Goal: Information Seeking & Learning: Learn about a topic

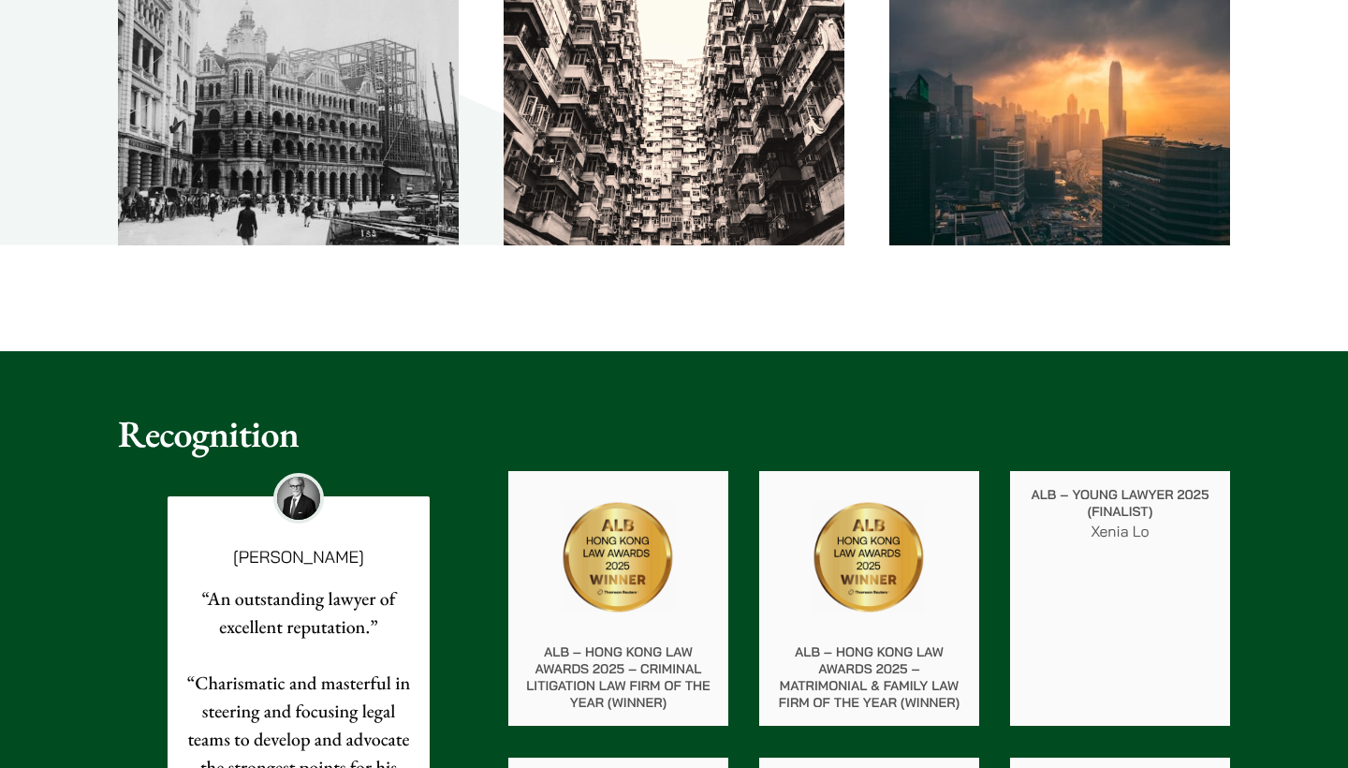
scroll to position [2659, 0]
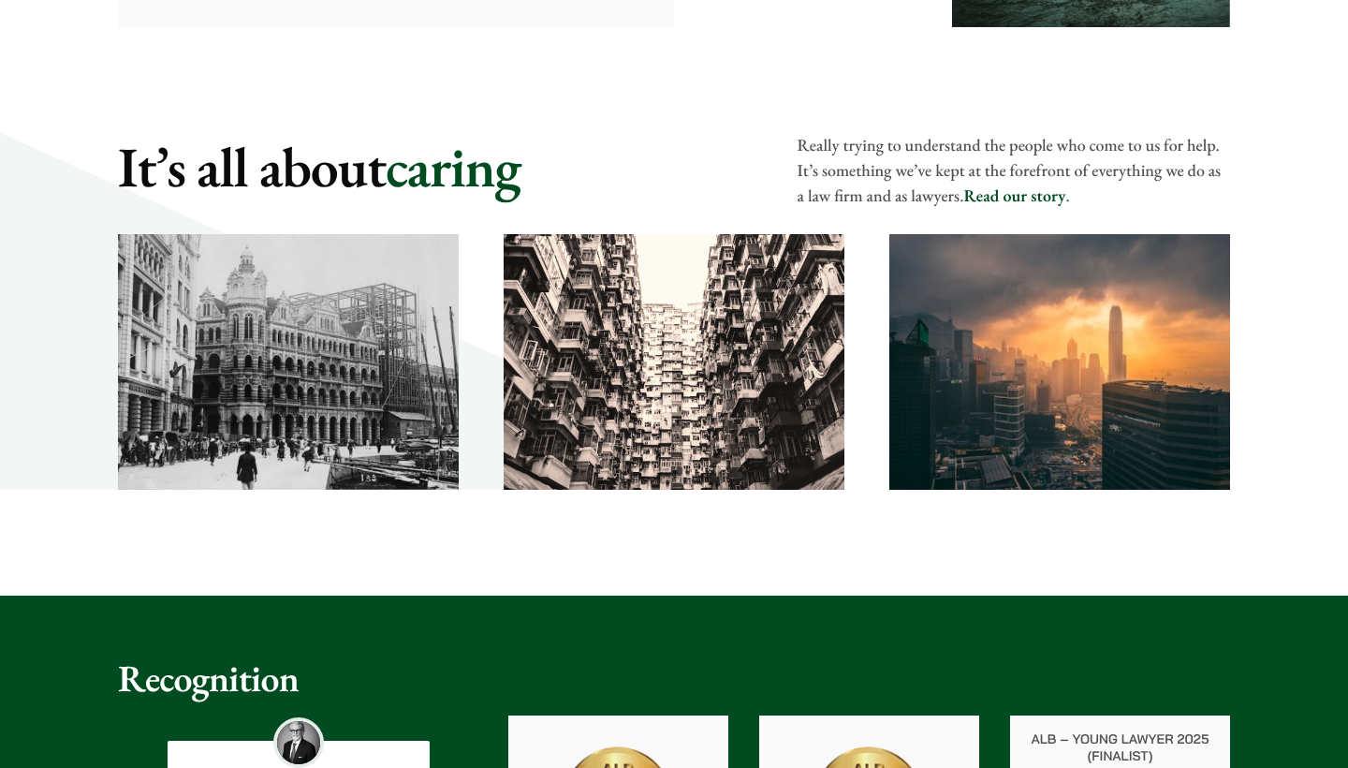
click at [1036, 199] on link "Read our story" at bounding box center [1015, 196] width 102 height 22
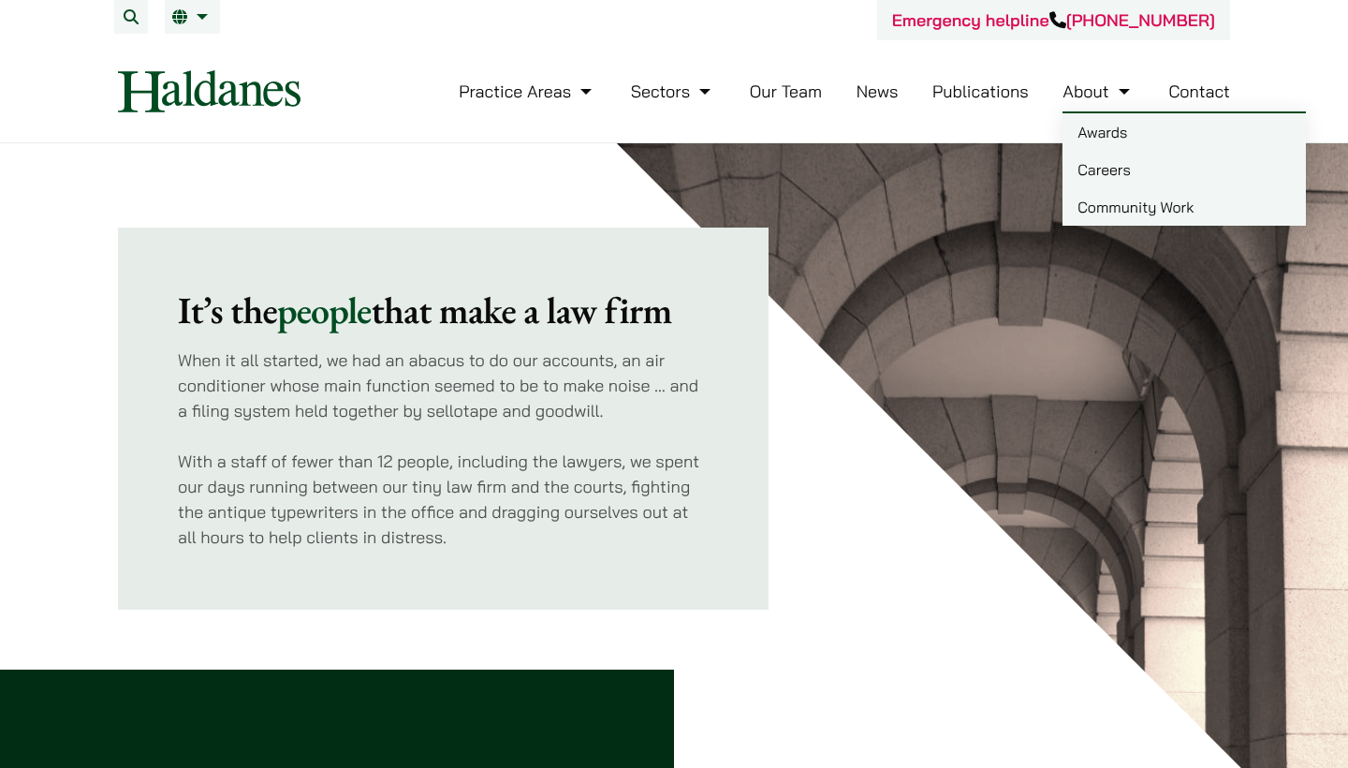
click at [1090, 160] on link "Careers" at bounding box center [1184, 169] width 243 height 37
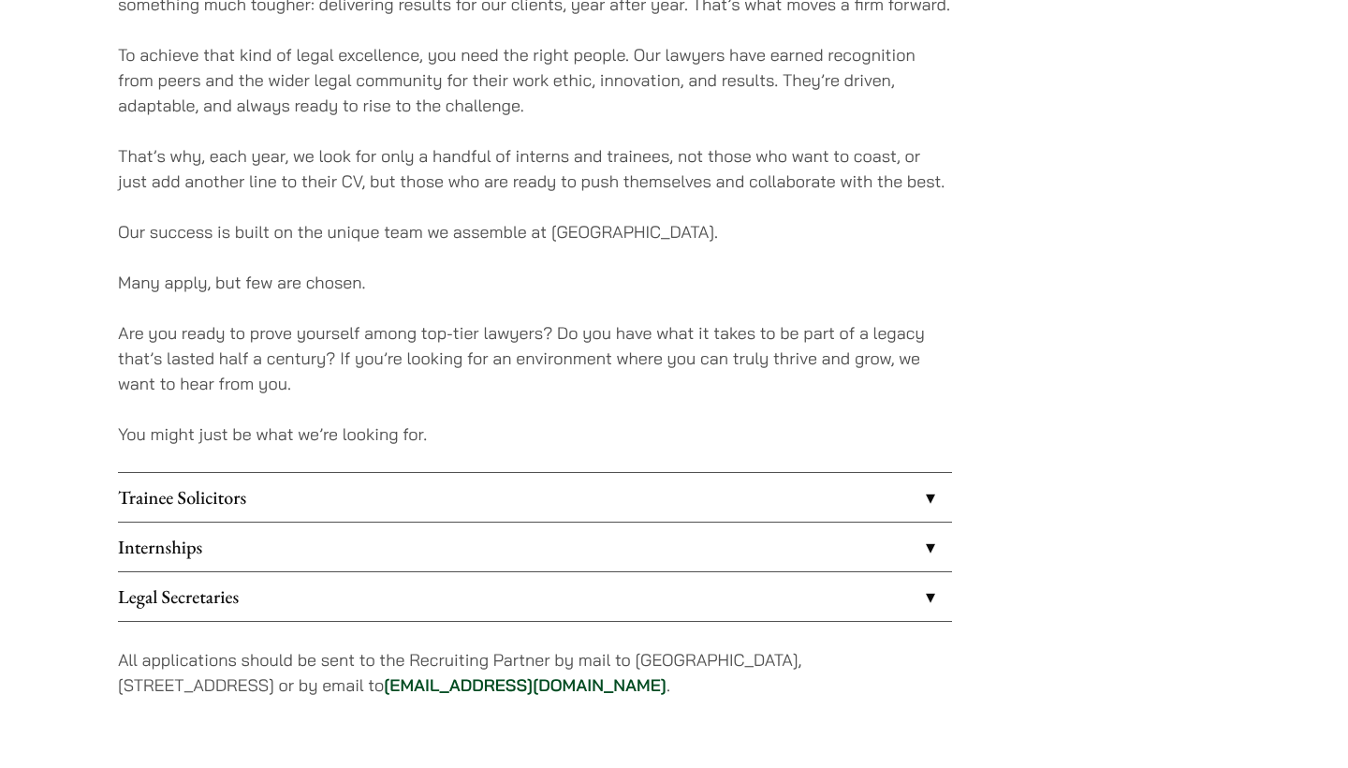
scroll to position [1279, 0]
click at [271, 489] on link "Trainee Solicitors" at bounding box center [535, 495] width 834 height 49
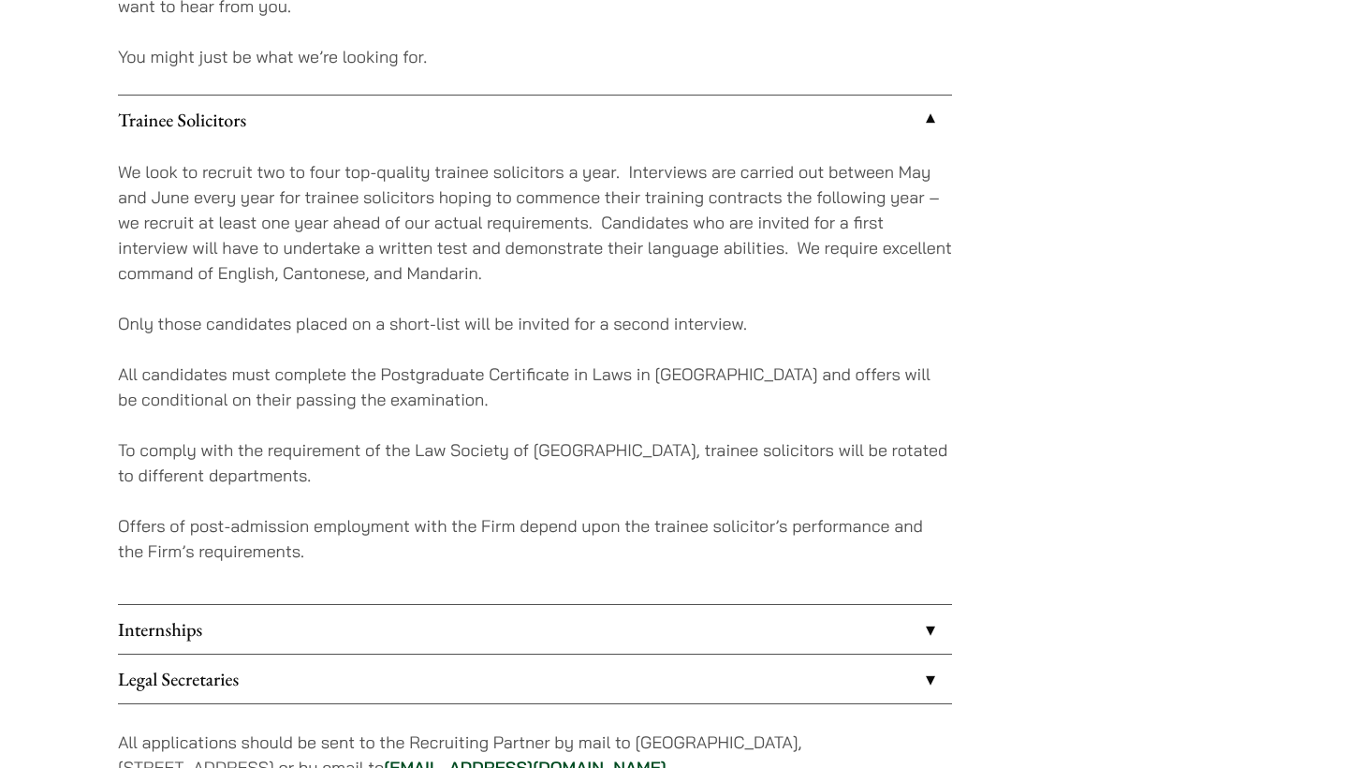
scroll to position [1685, 0]
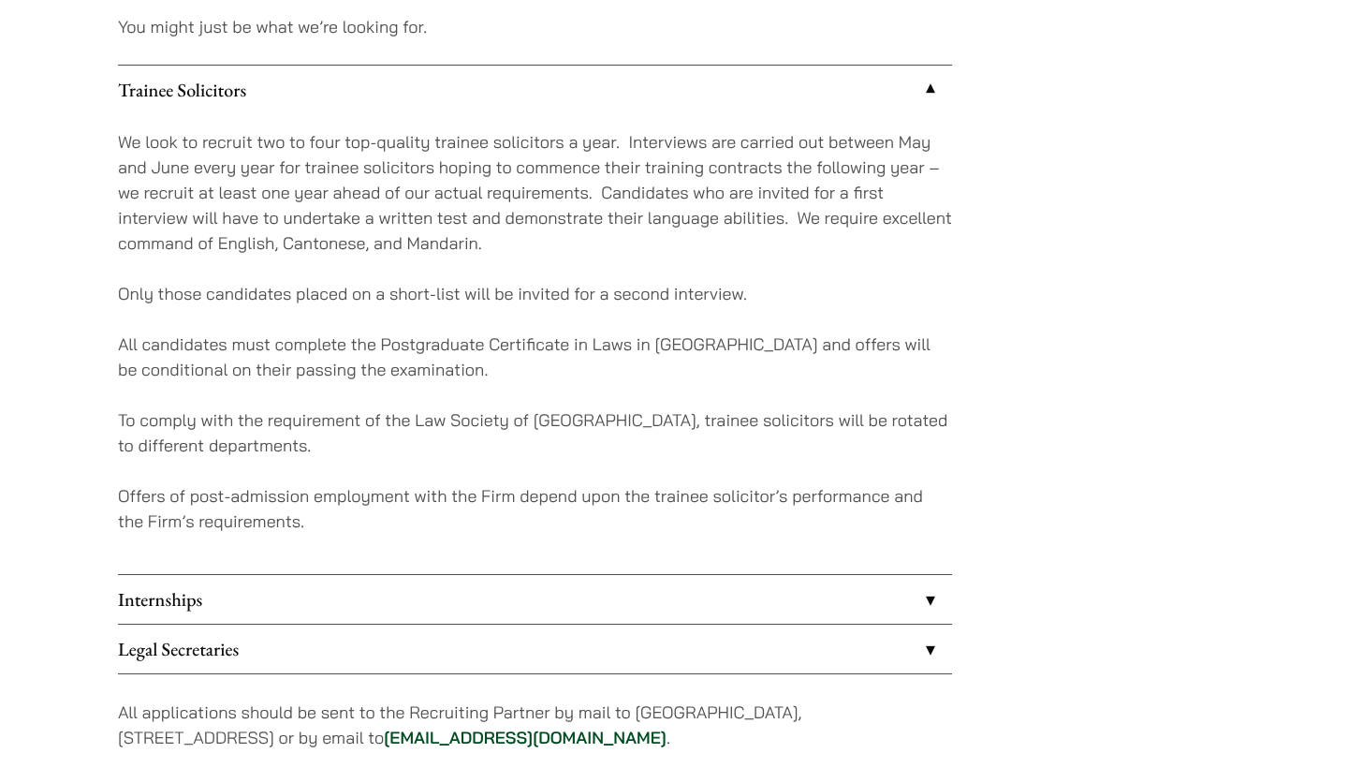
click at [257, 612] on link "Internships" at bounding box center [535, 599] width 834 height 49
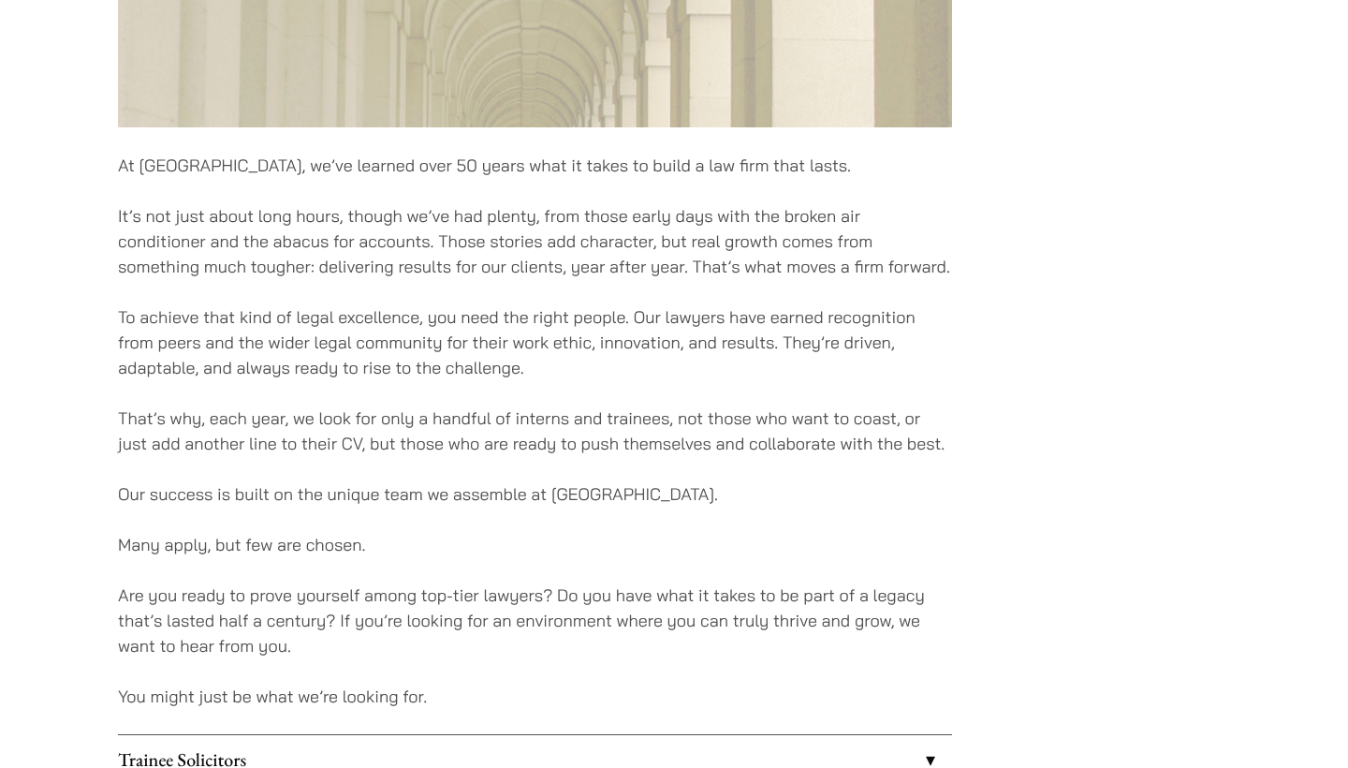
scroll to position [269, 0]
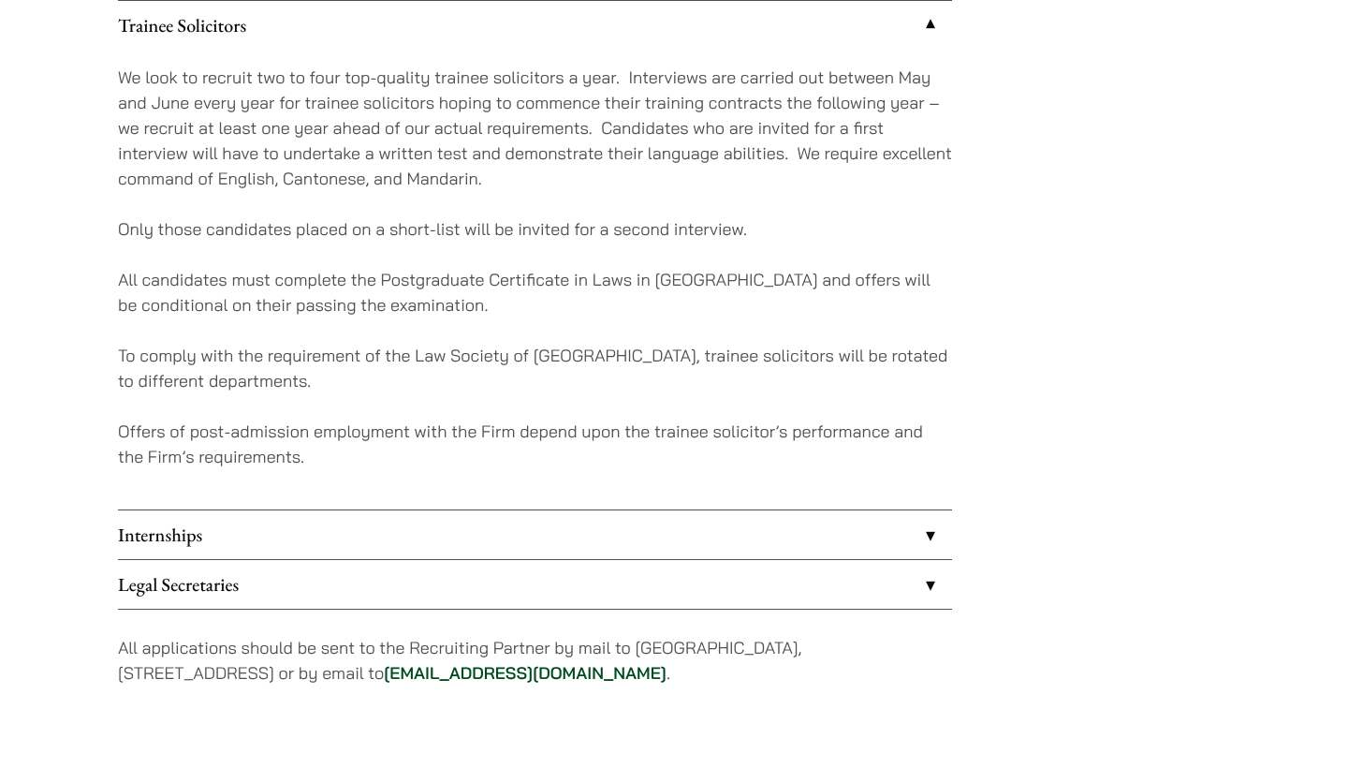
scroll to position [1279, 0]
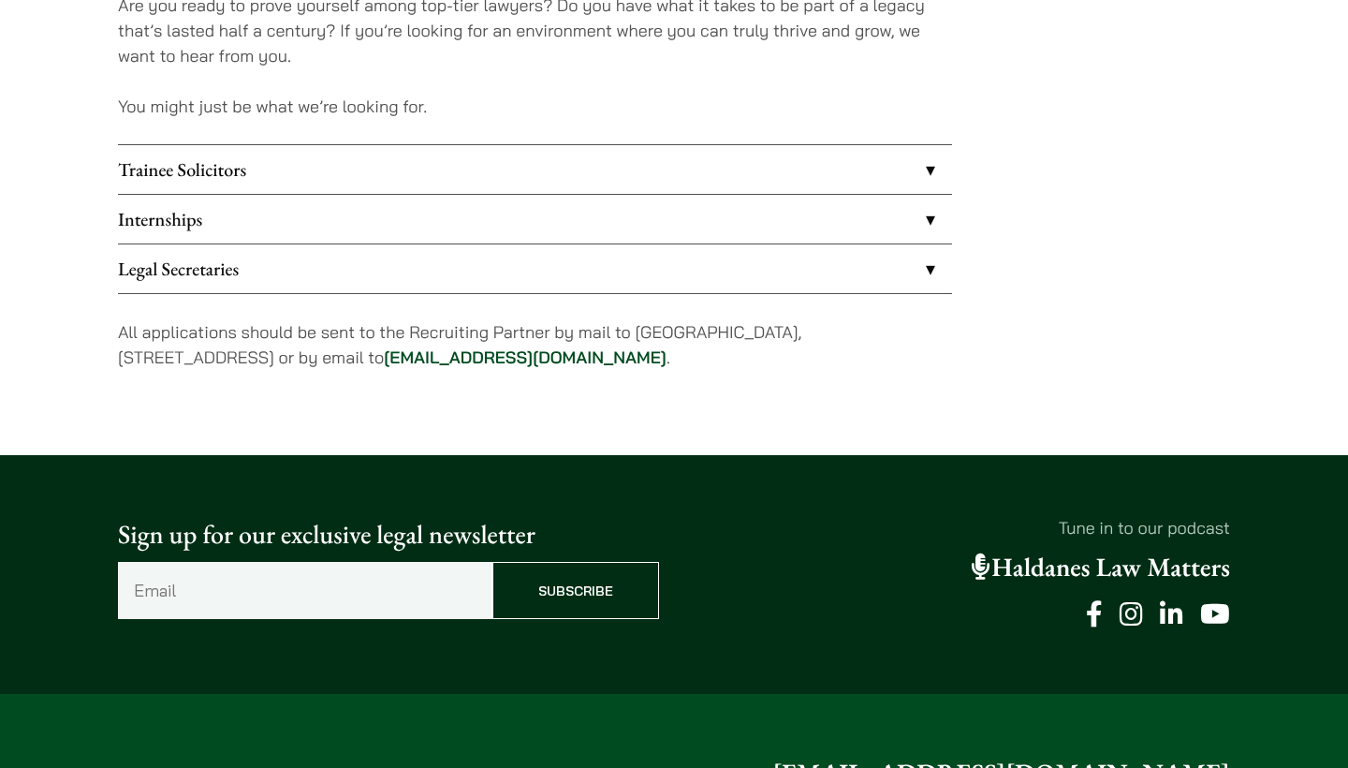
scroll to position [1641, 0]
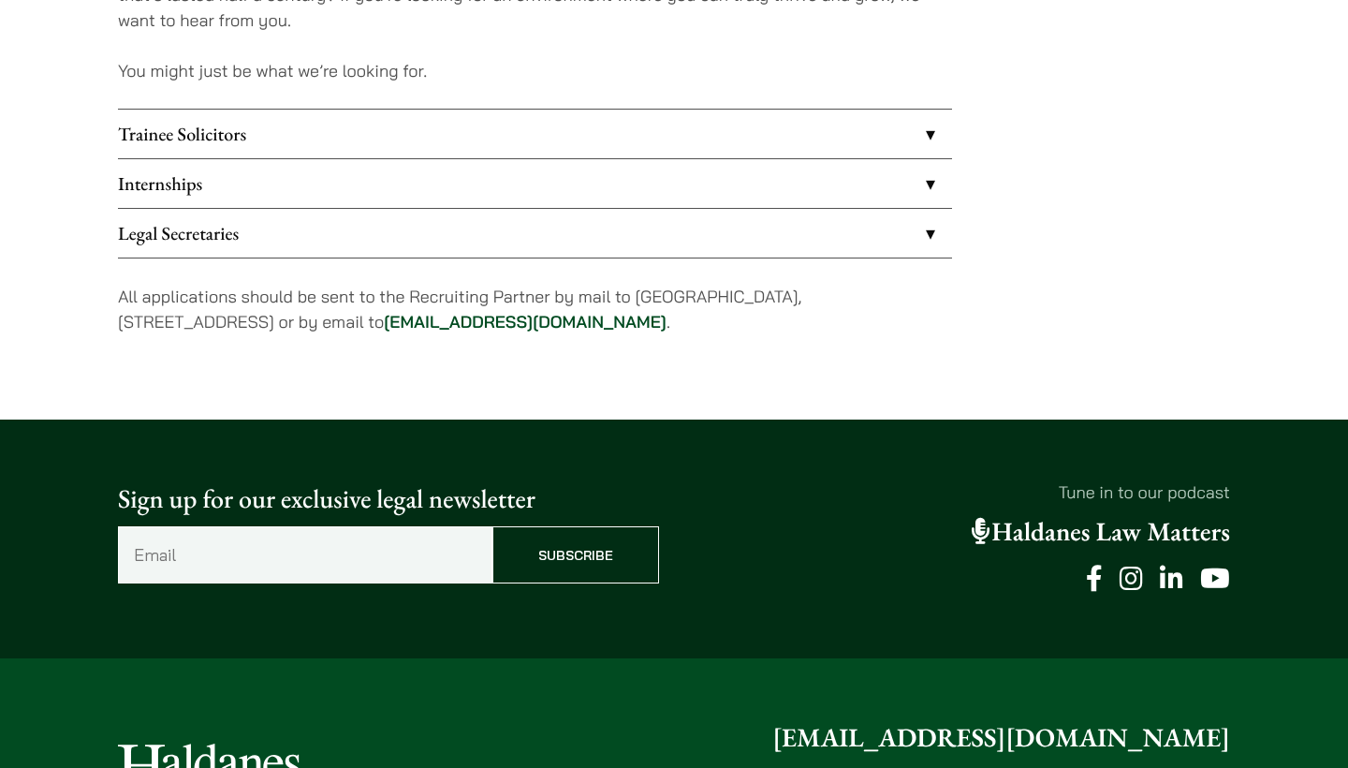
click at [458, 181] on link "Internships" at bounding box center [535, 183] width 834 height 49
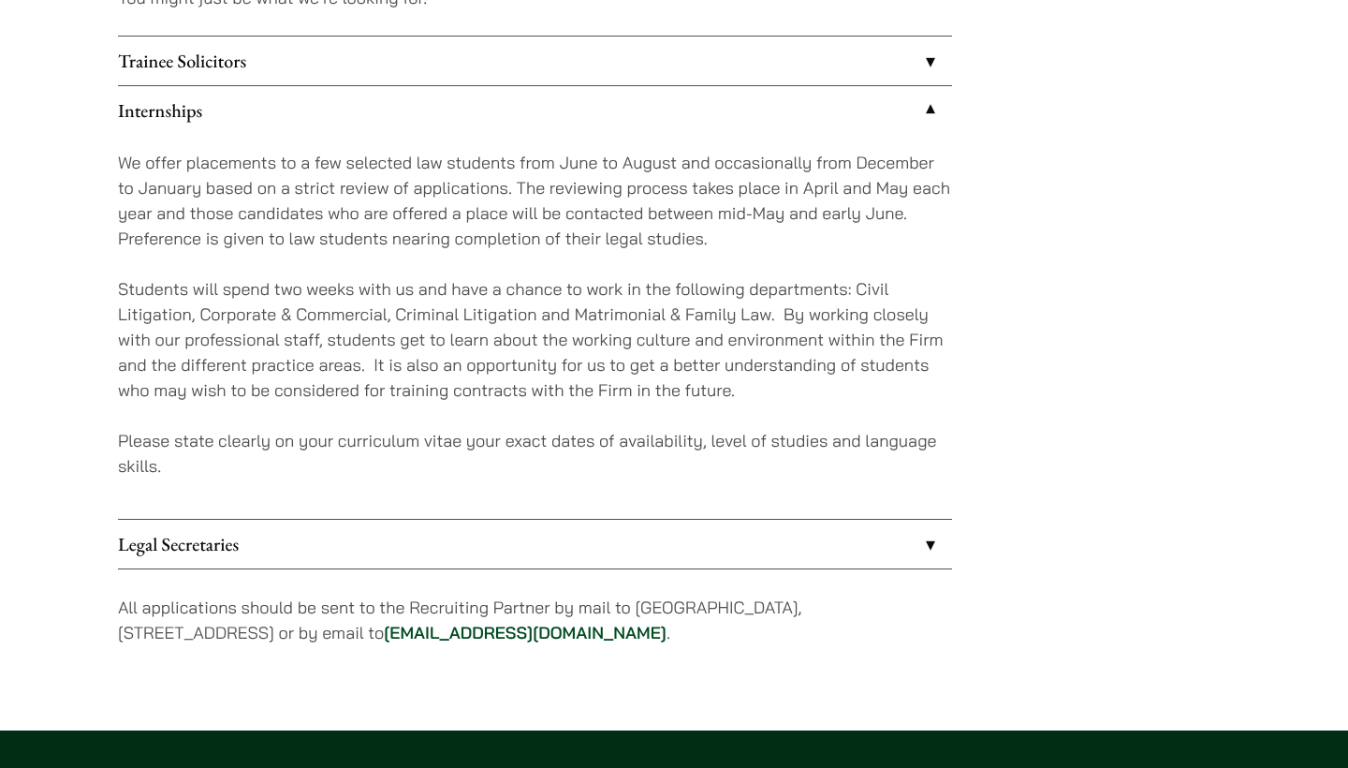
scroll to position [1715, 0]
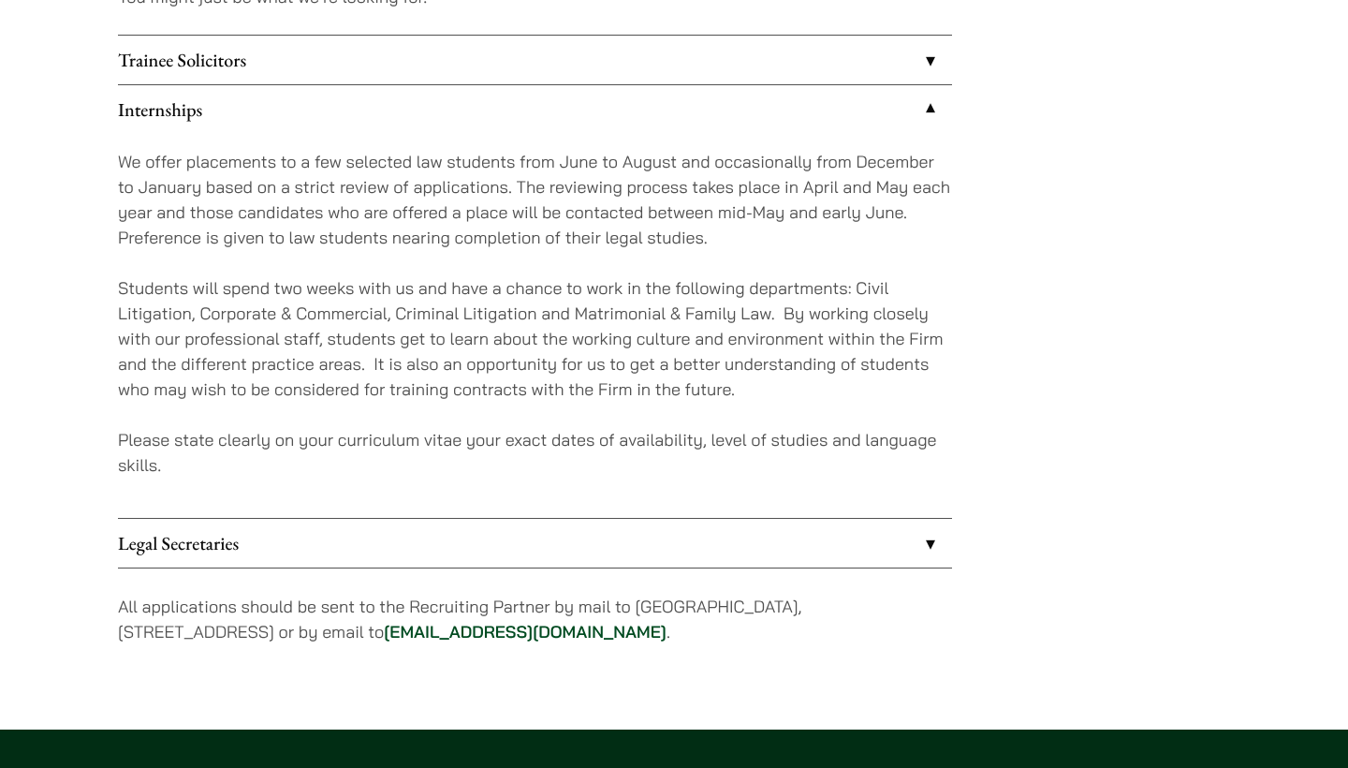
scroll to position [1641, 0]
